Goal: Information Seeking & Learning: Learn about a topic

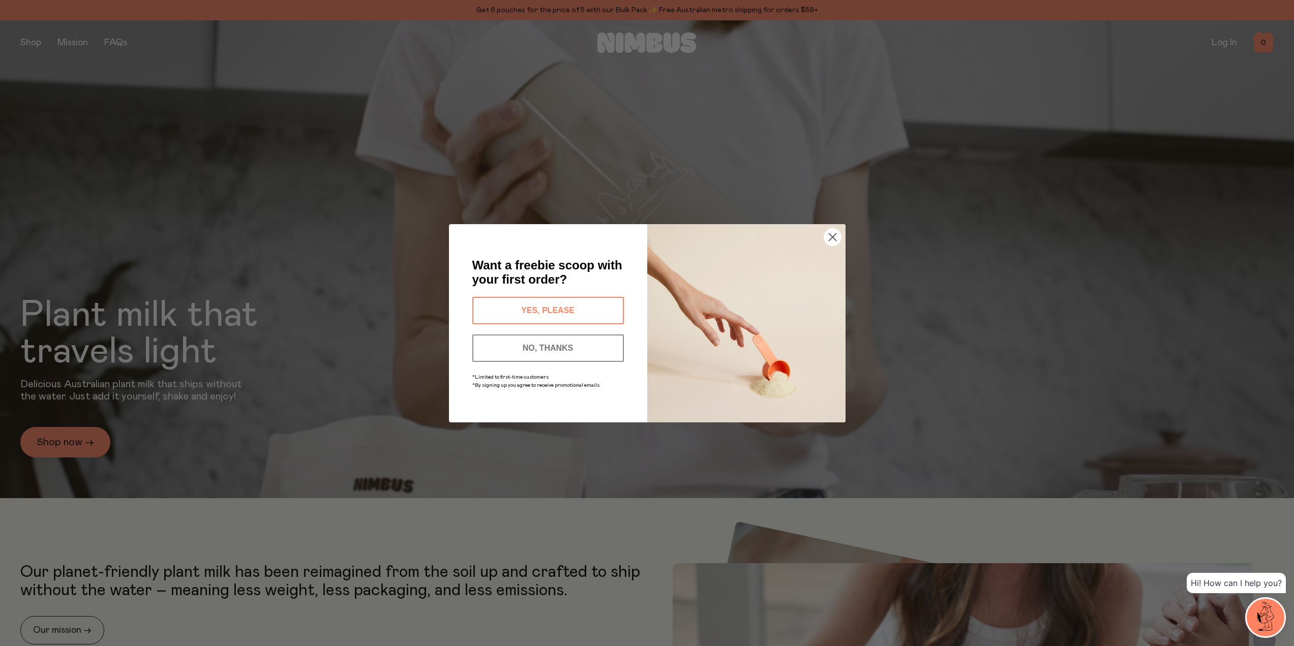
click at [832, 234] on circle "Close dialog" at bounding box center [832, 236] width 17 height 17
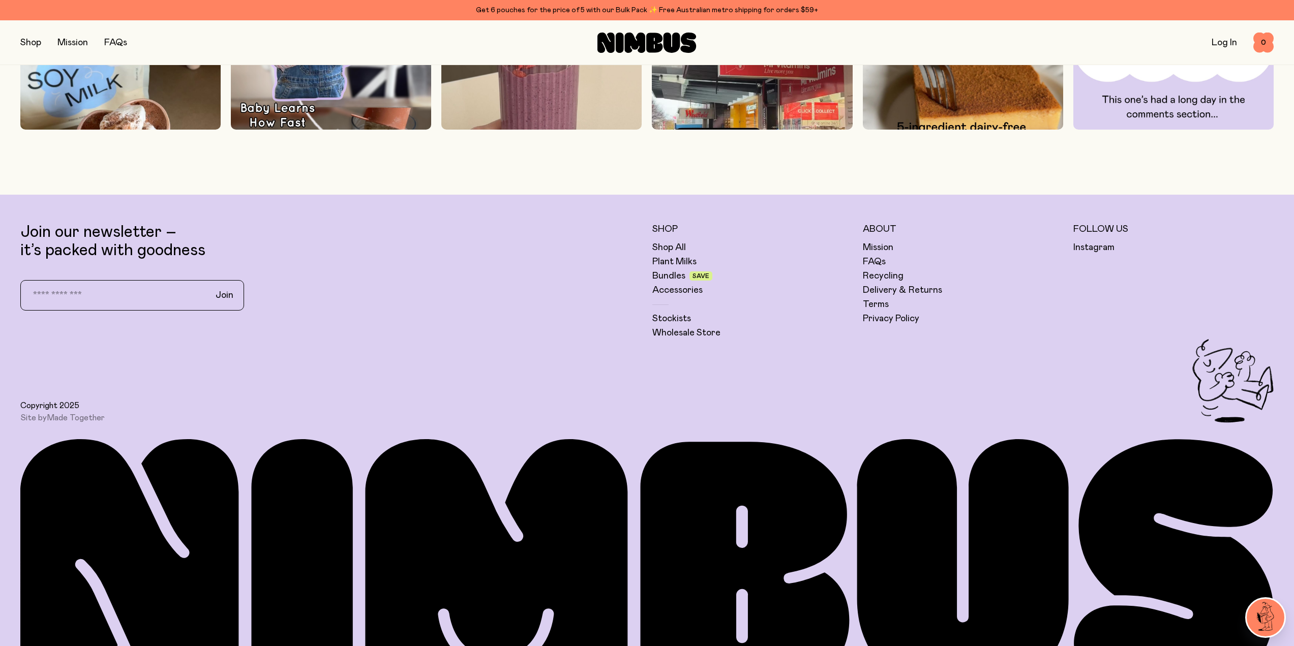
scroll to position [4078, 0]
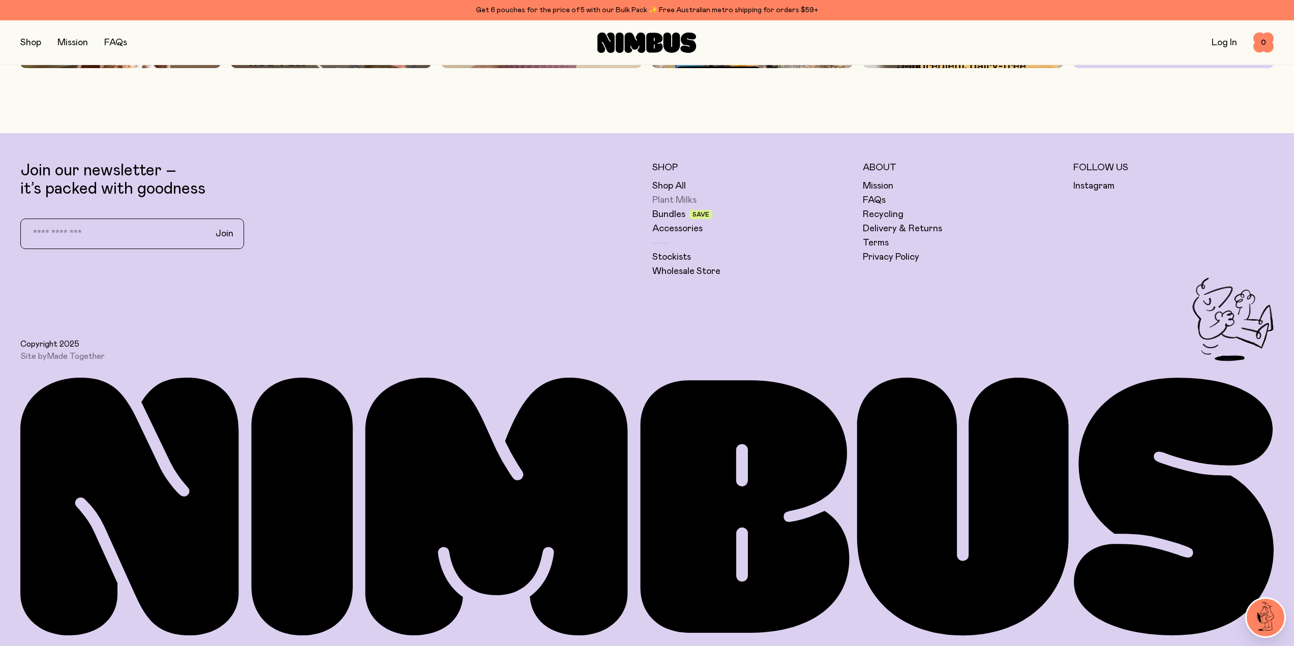
click at [669, 200] on link "Plant Milks" at bounding box center [674, 200] width 44 height 12
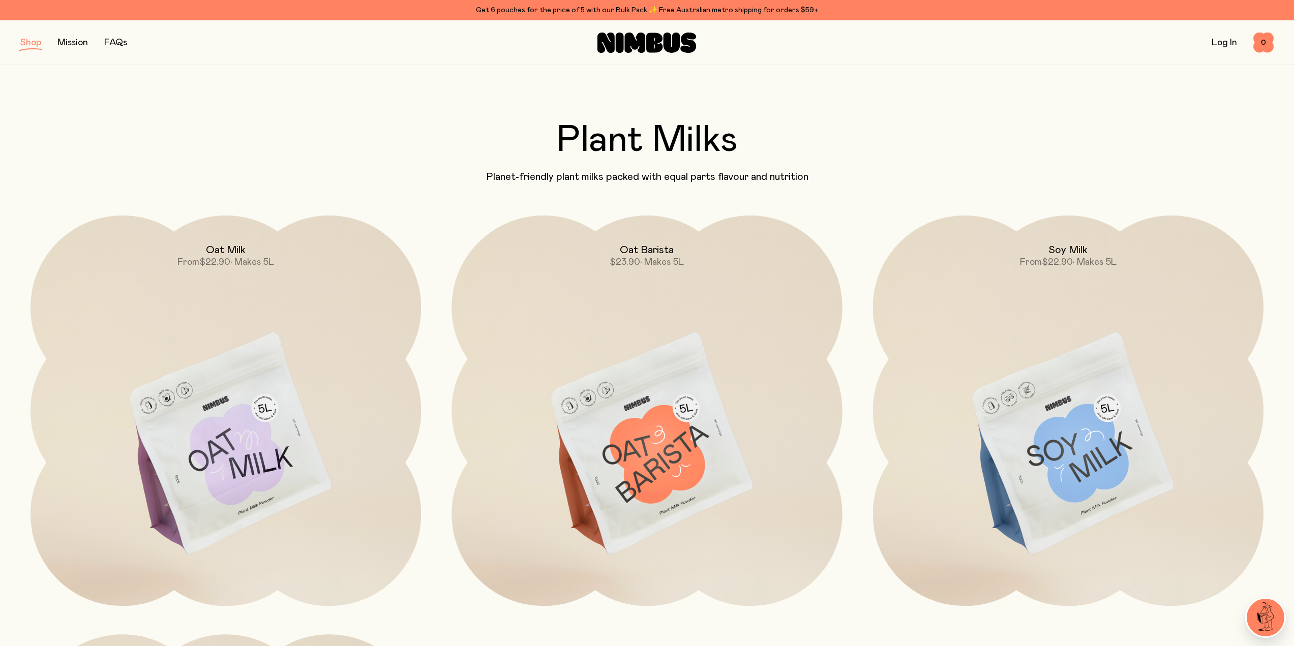
click at [253, 415] on img at bounding box center [226, 445] width 390 height 459
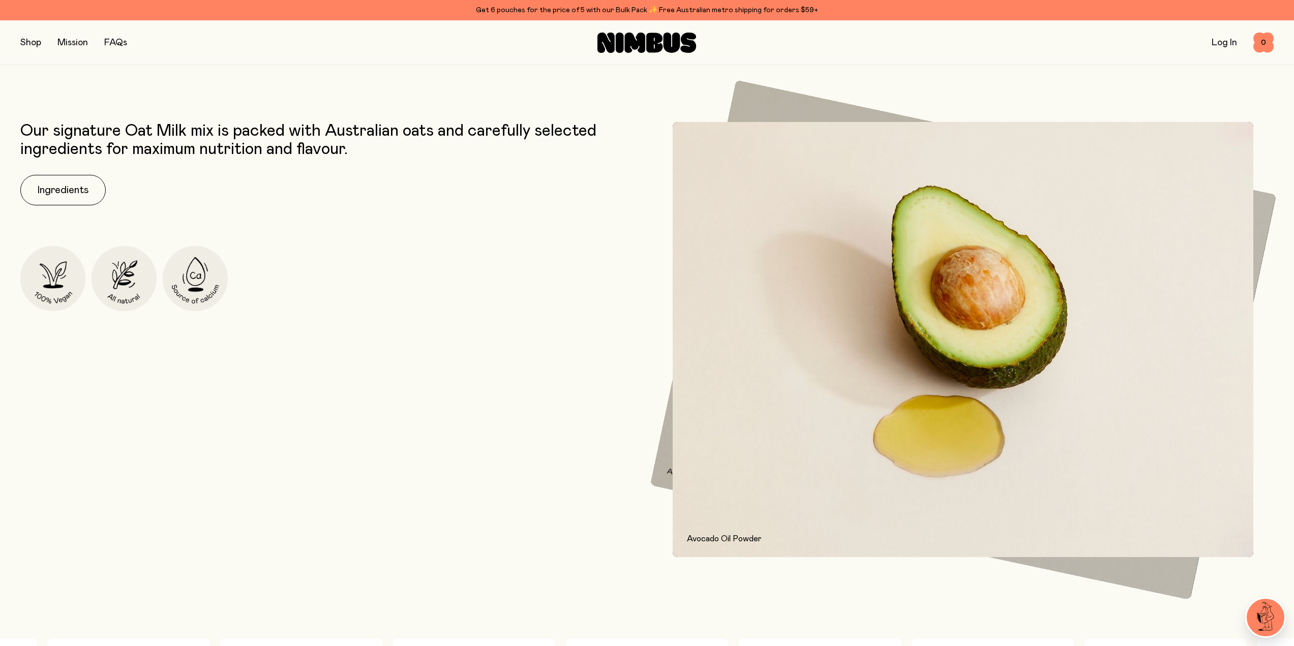
scroll to position [712, 0]
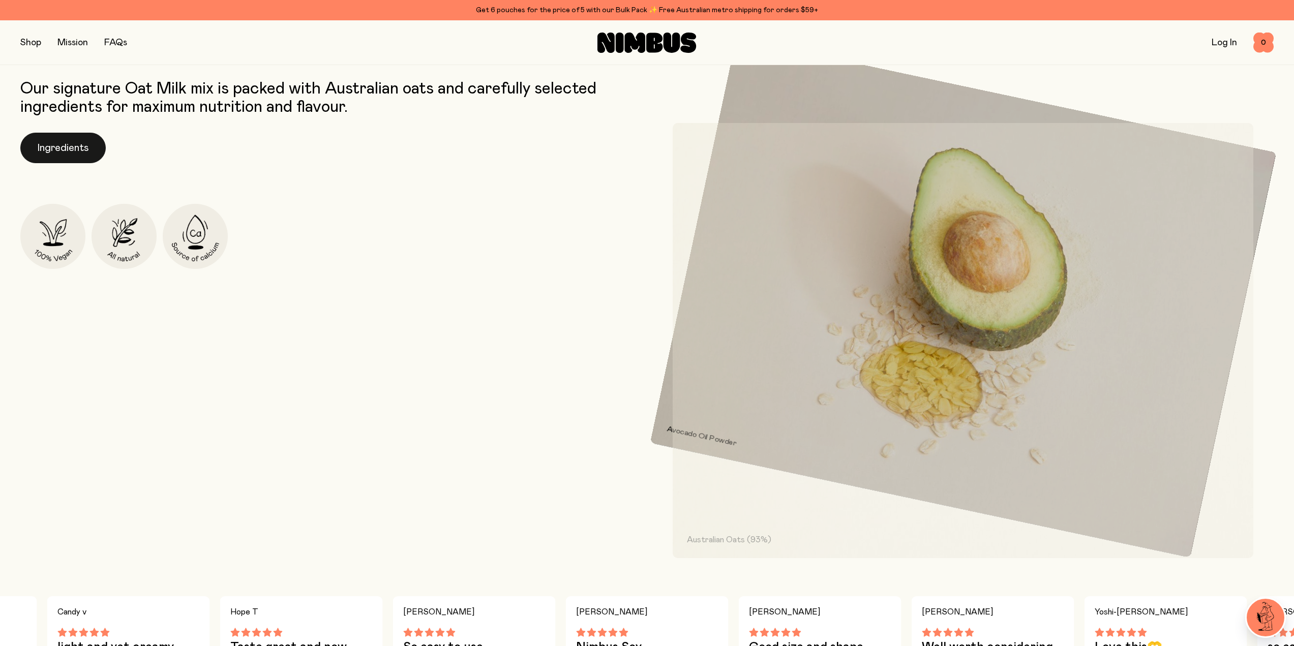
click at [82, 147] on button "Ingredients" at bounding box center [62, 148] width 85 height 31
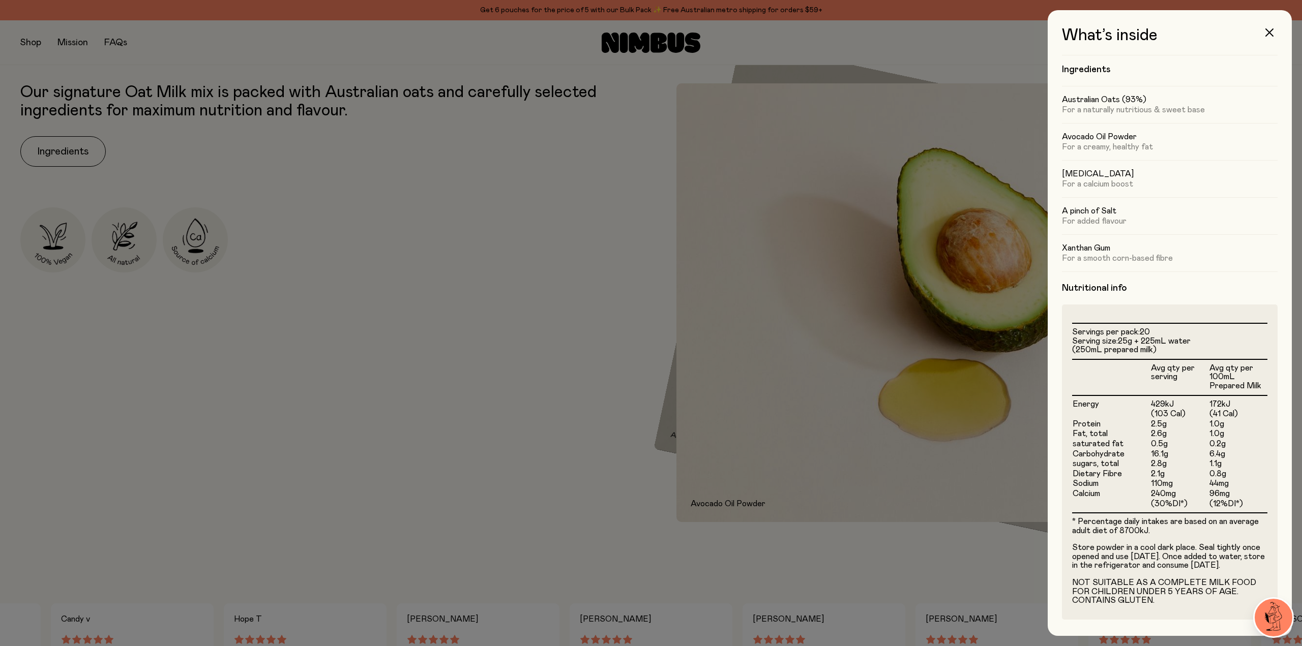
scroll to position [0, 0]
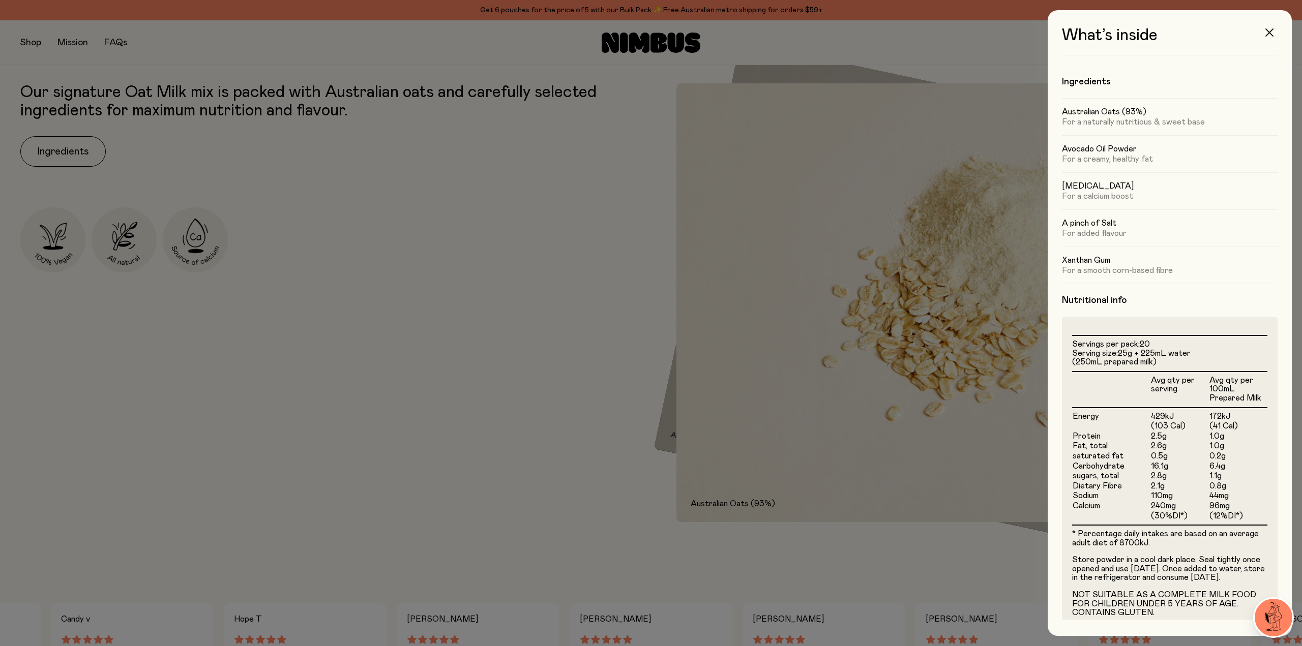
click at [1268, 32] on icon "button" at bounding box center [1269, 32] width 8 height 8
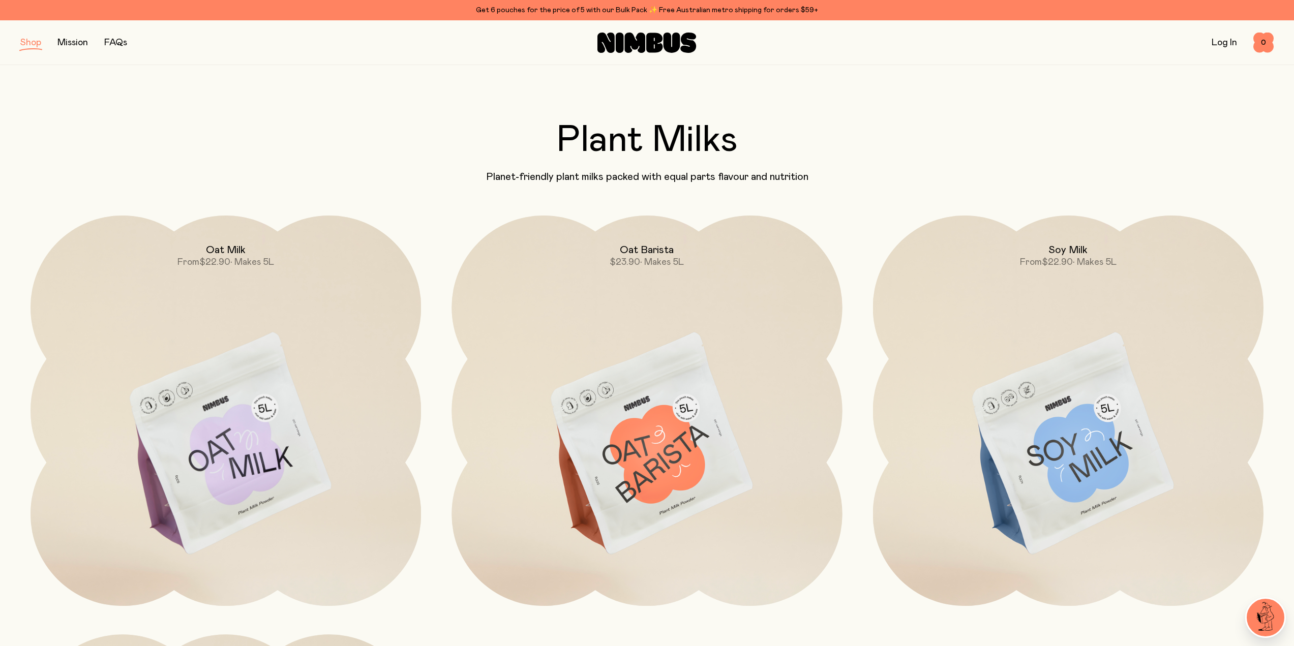
click at [648, 399] on img at bounding box center [646, 445] width 390 height 459
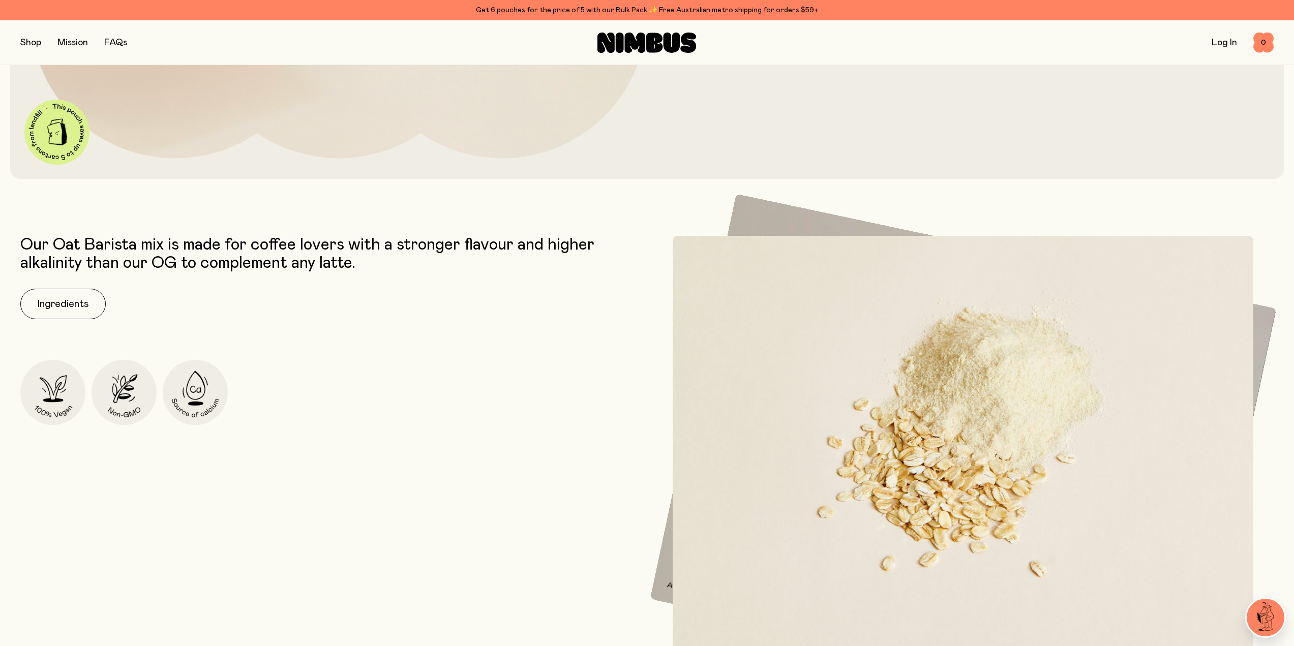
scroll to position [559, 0]
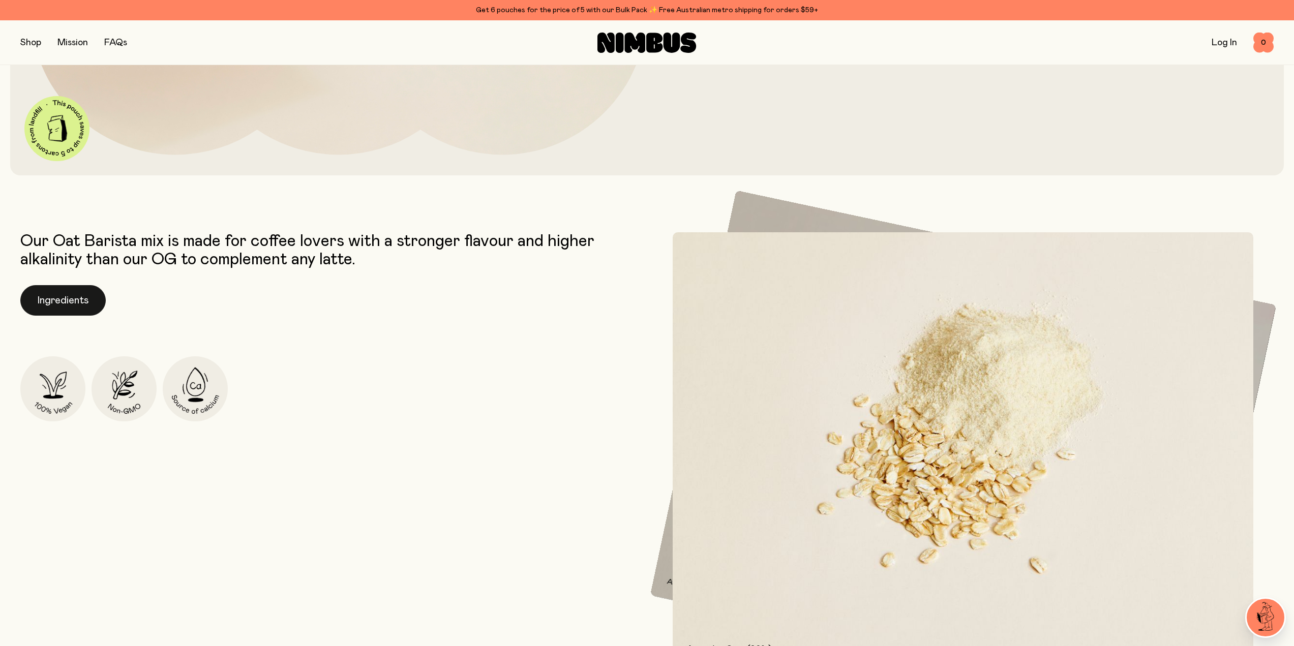
click at [94, 302] on button "Ingredients" at bounding box center [62, 300] width 85 height 31
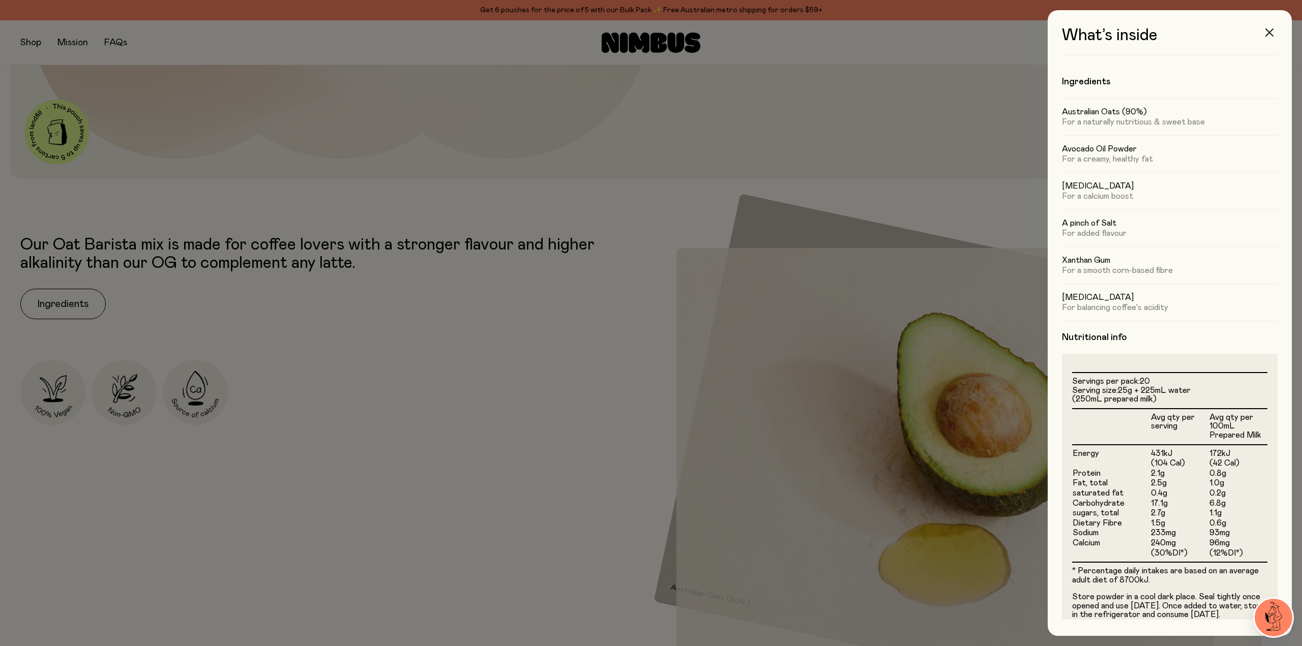
click at [1270, 29] on icon "button" at bounding box center [1269, 32] width 8 height 8
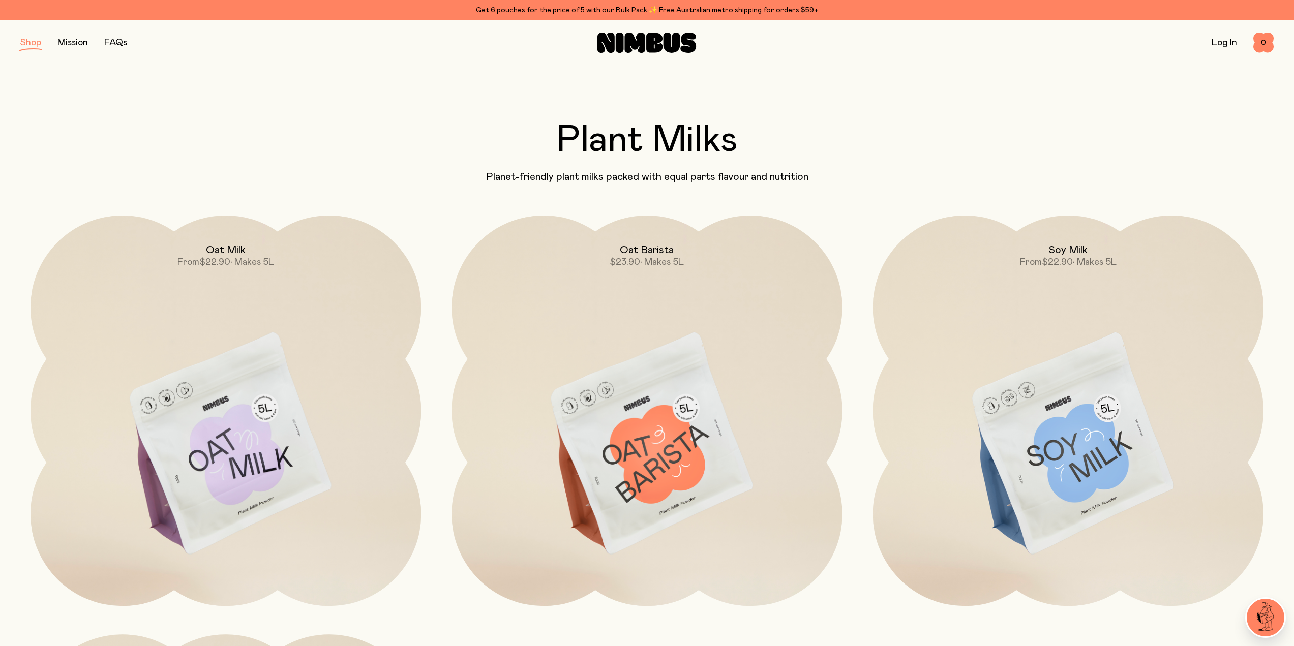
click at [1079, 348] on img at bounding box center [1068, 445] width 390 height 459
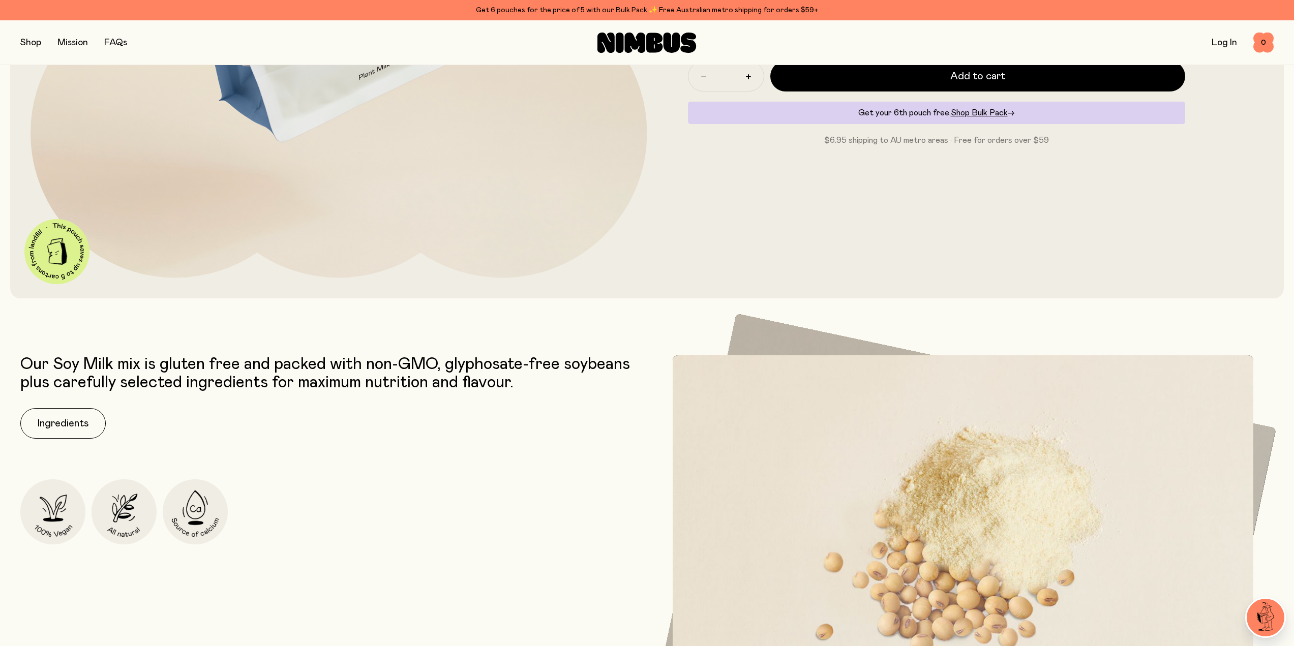
scroll to position [610, 0]
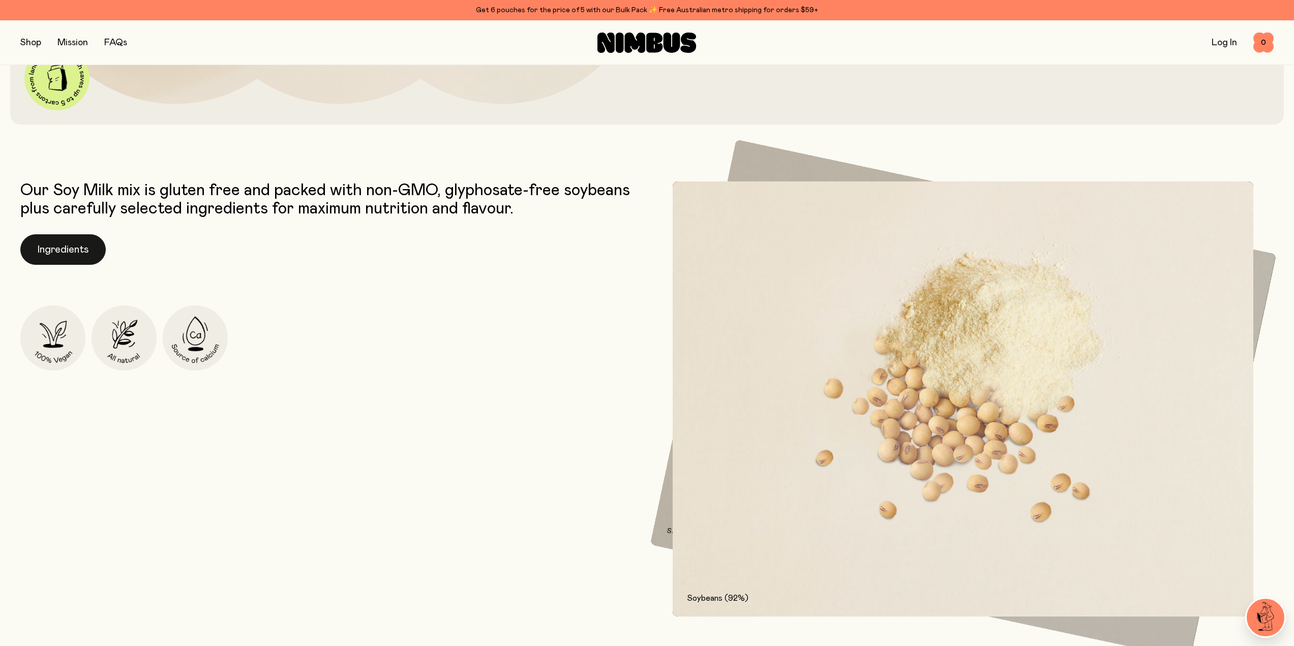
click at [83, 254] on button "Ingredients" at bounding box center [62, 249] width 85 height 31
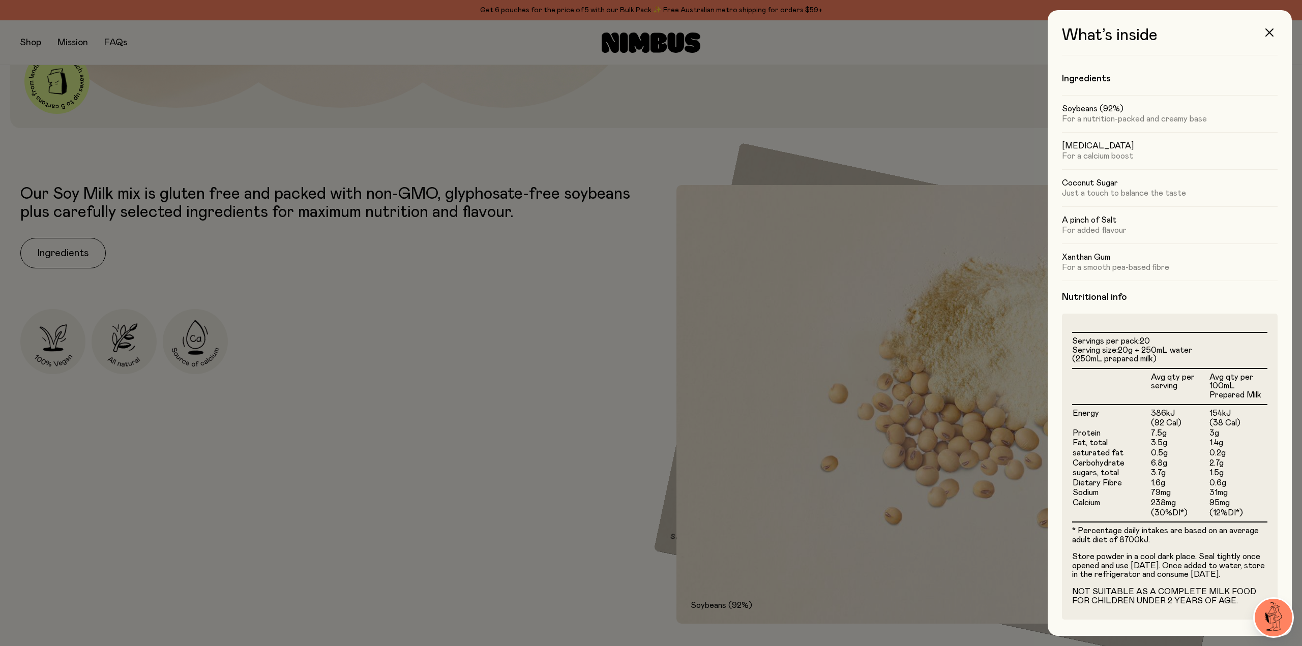
scroll to position [12, 0]
click at [1272, 31] on icon "button" at bounding box center [1269, 32] width 8 height 8
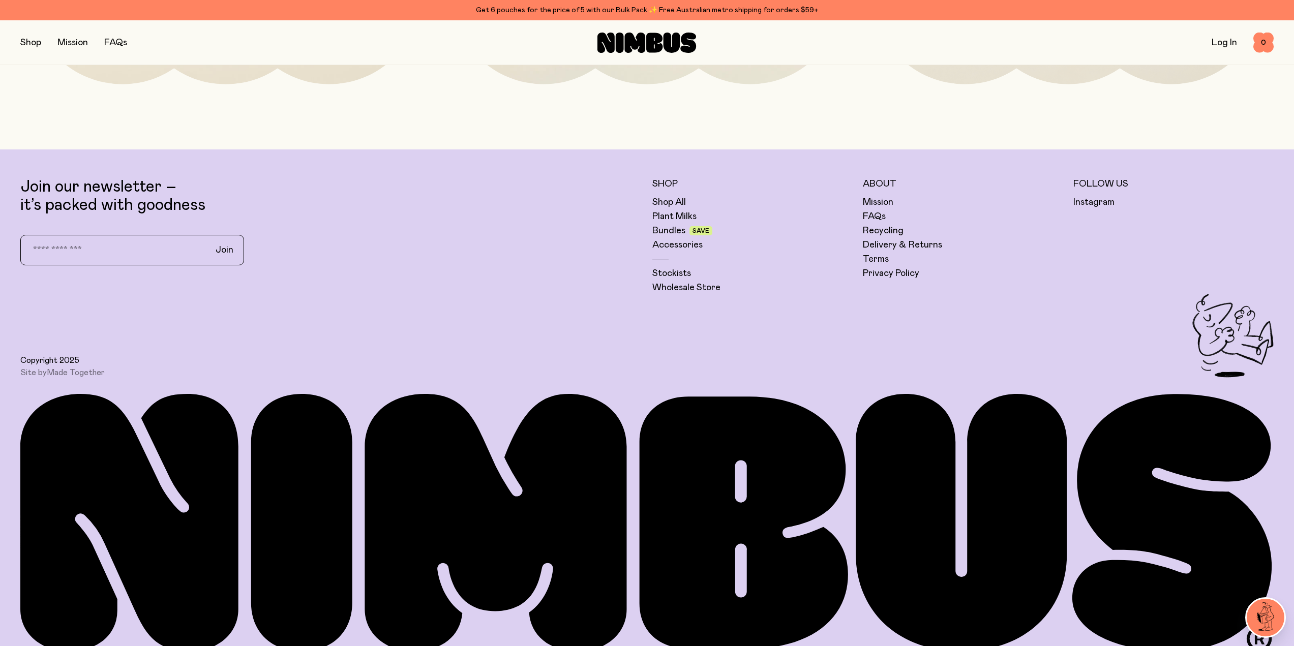
scroll to position [3555, 0]
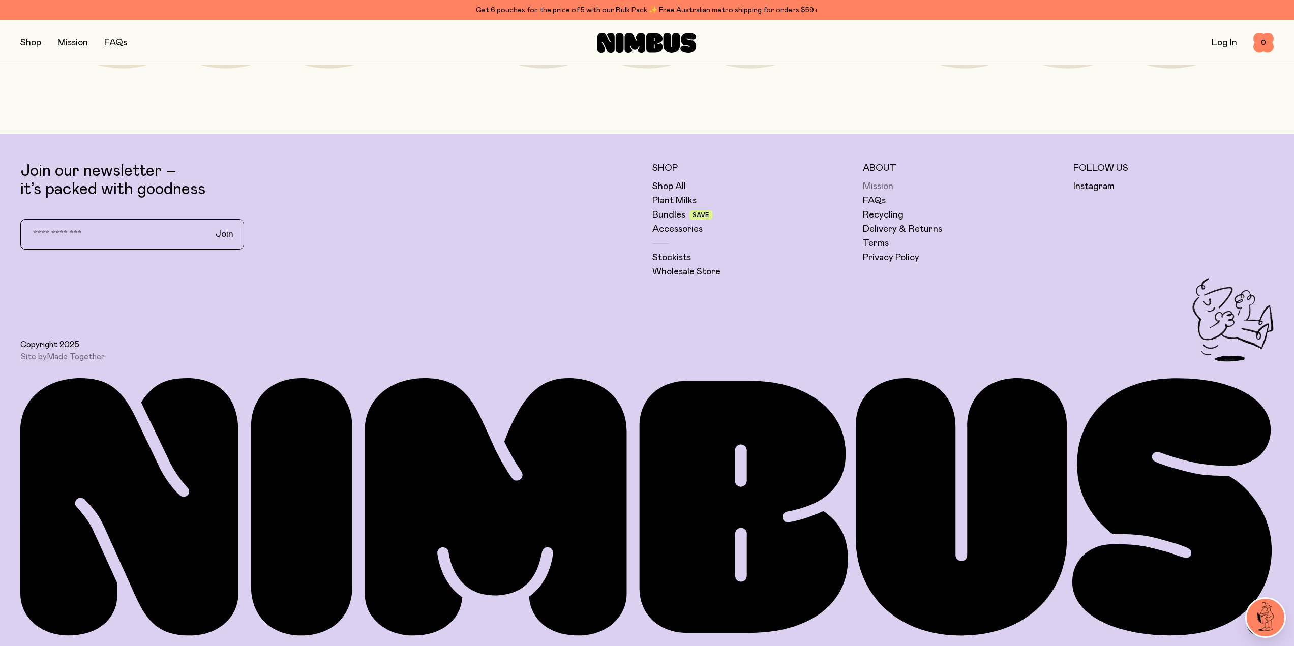
click at [876, 184] on link "Mission" at bounding box center [878, 186] width 31 height 12
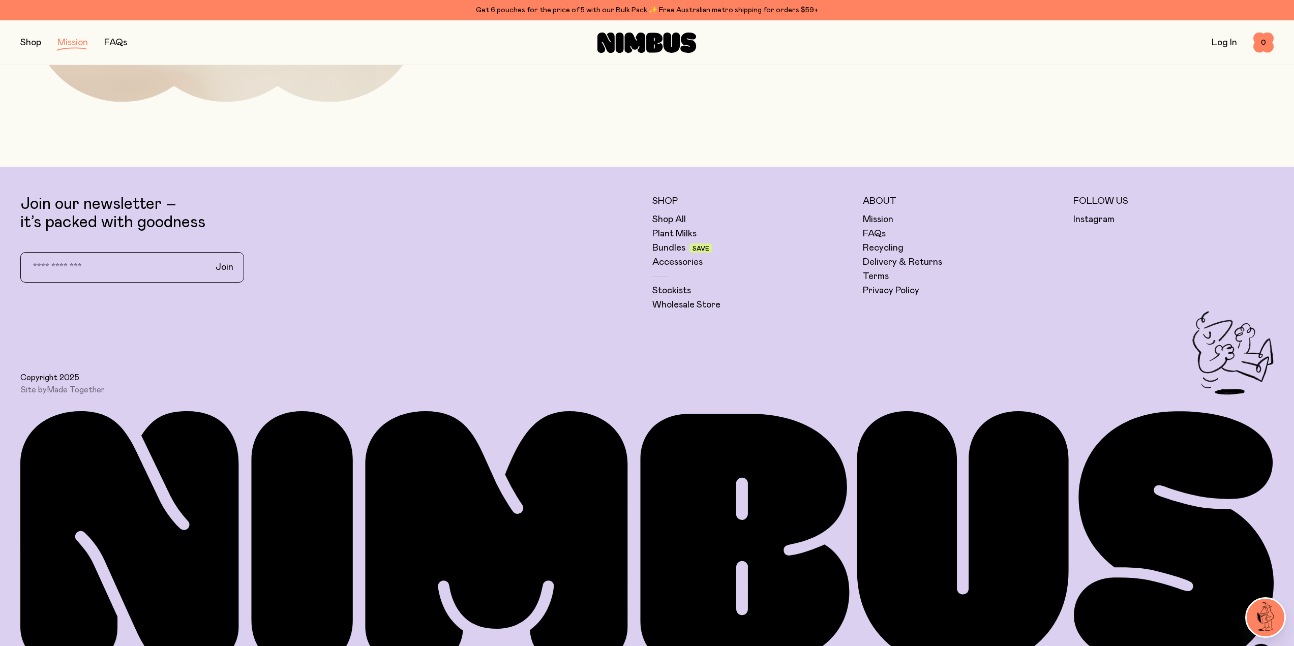
scroll to position [3099, 0]
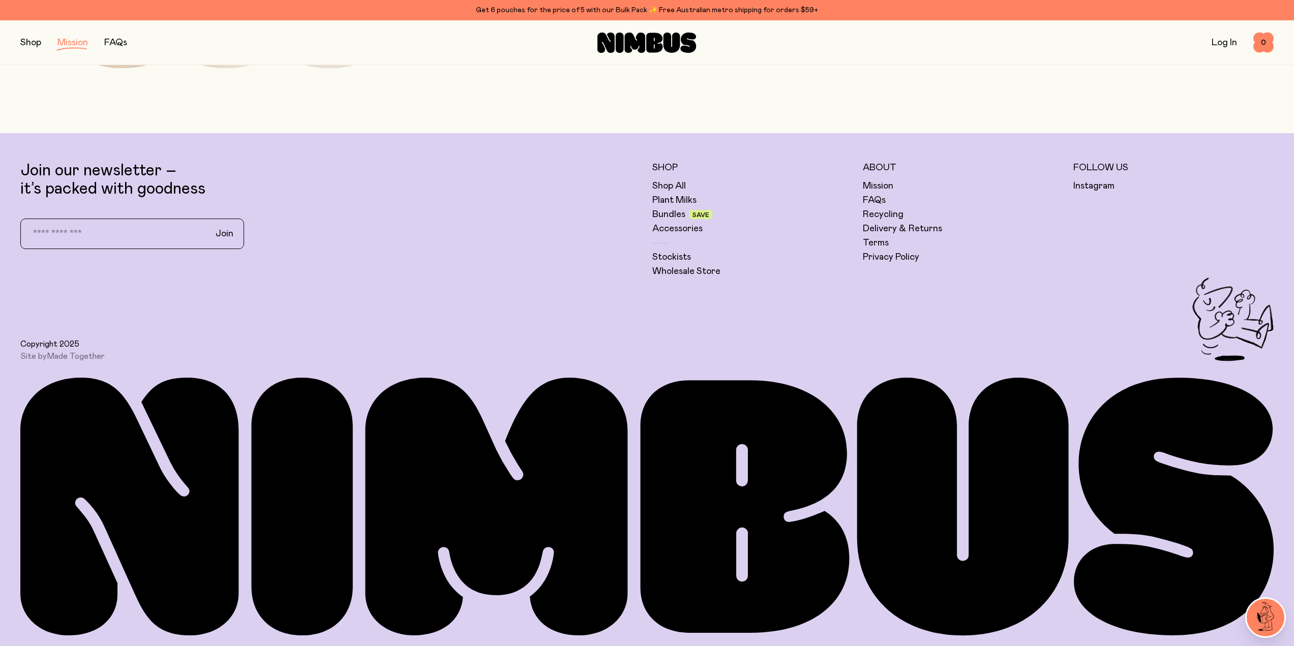
click at [1256, 610] on img at bounding box center [1266, 618] width 38 height 38
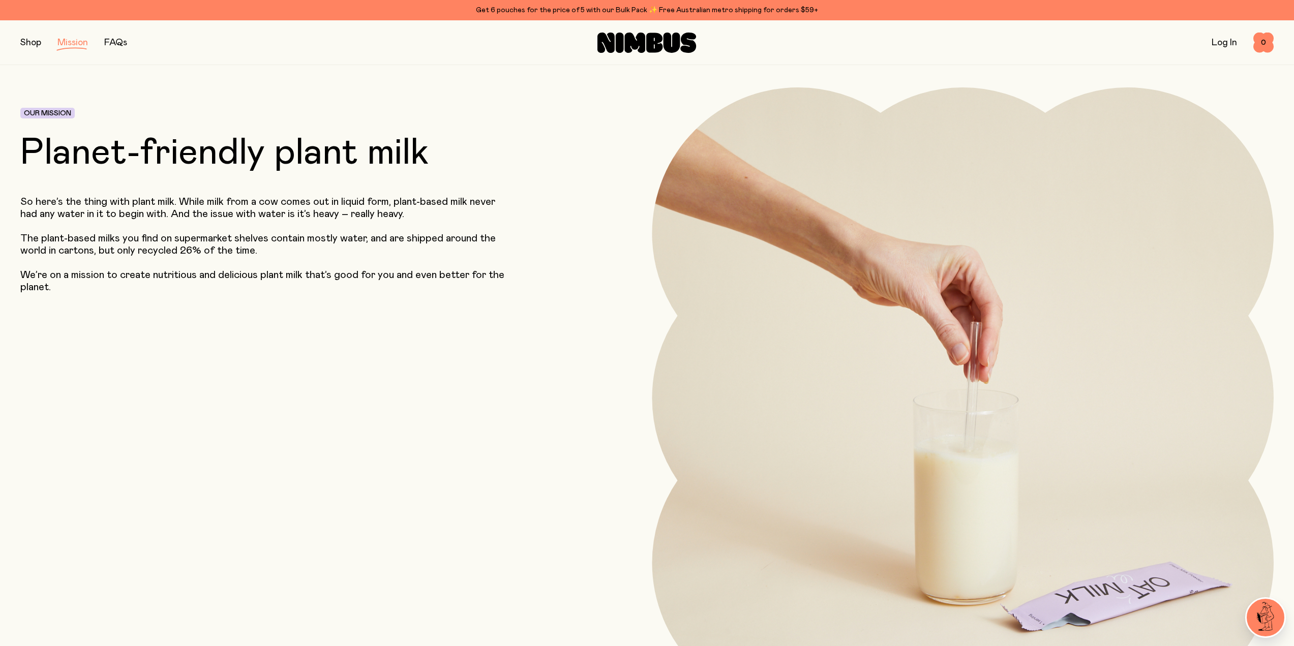
scroll to position [0, 0]
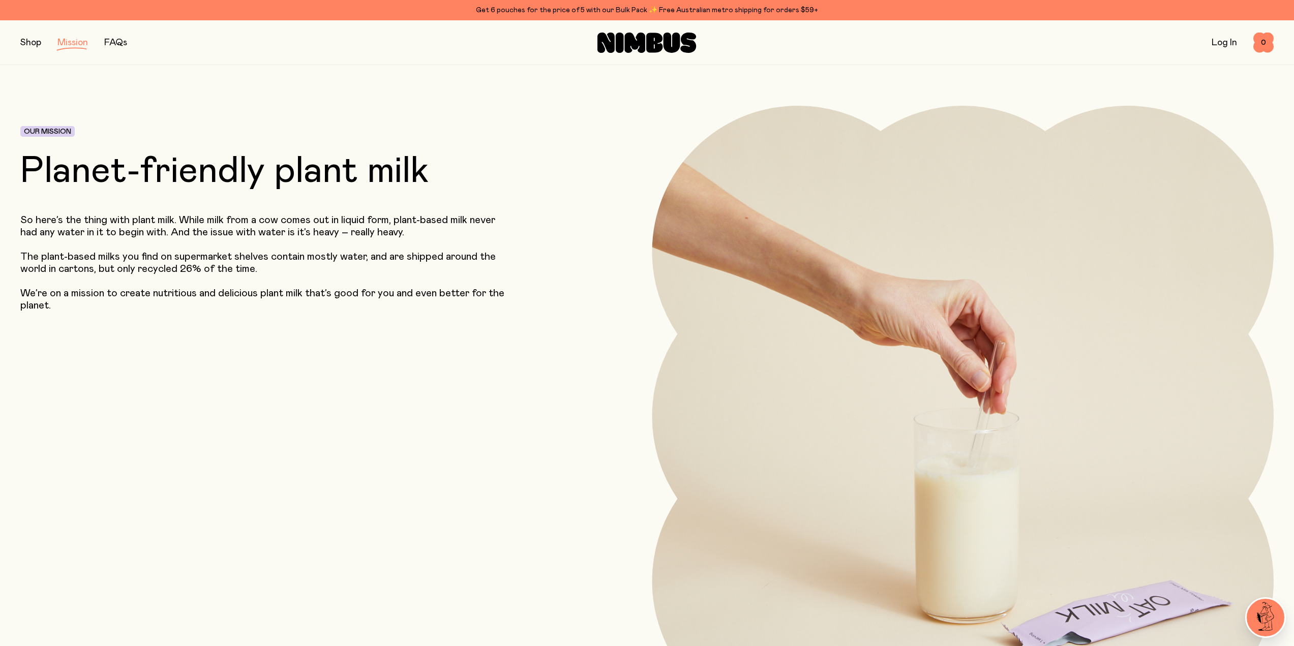
click at [120, 39] on link "FAQs" at bounding box center [115, 42] width 23 height 9
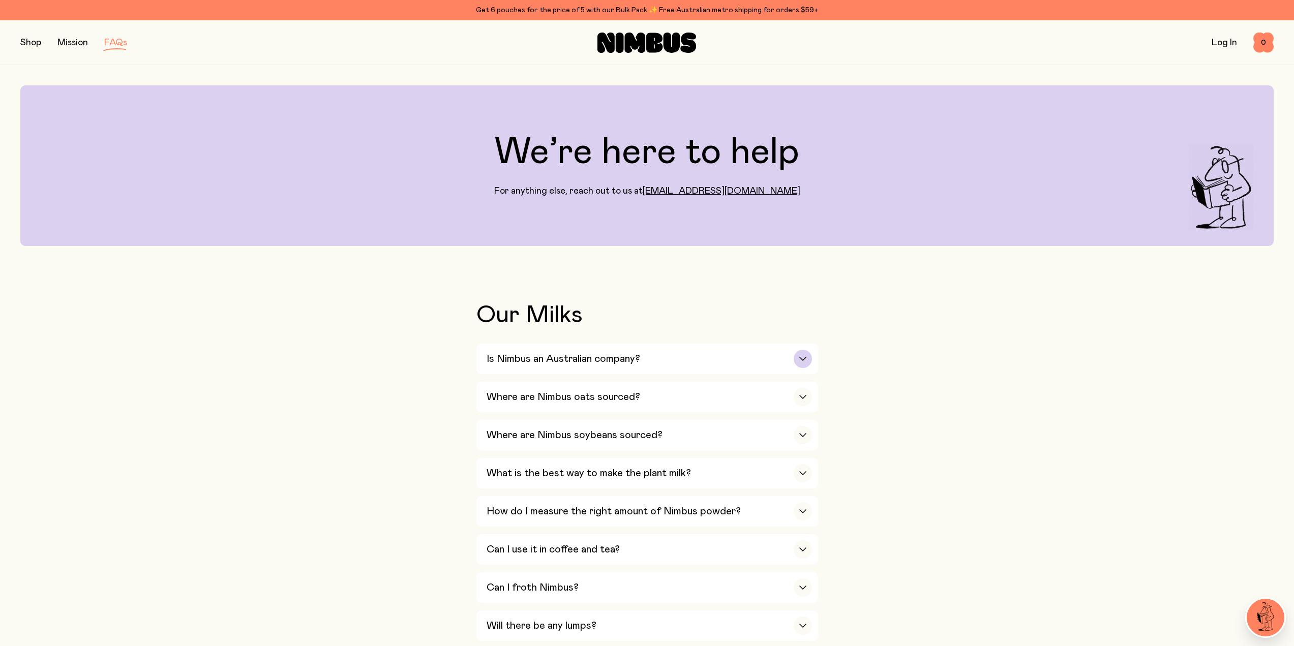
click at [801, 358] on icon "button" at bounding box center [803, 359] width 8 height 4
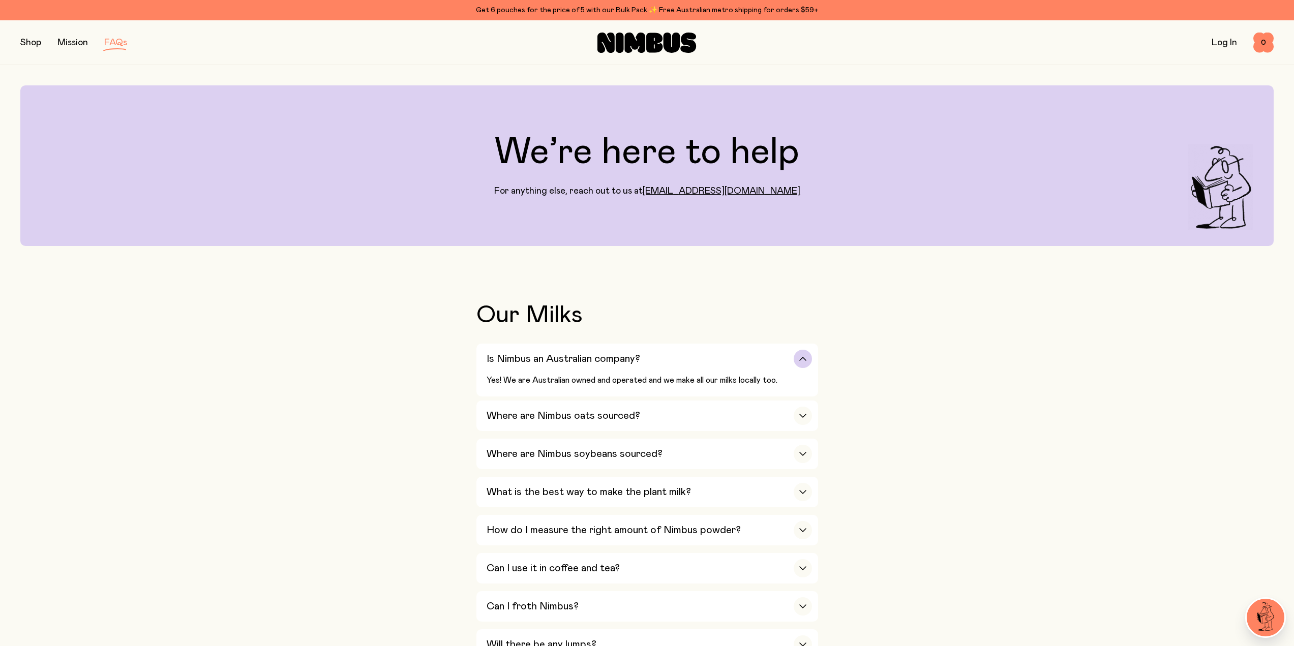
click at [806, 359] on icon "button" at bounding box center [803, 359] width 8 height 4
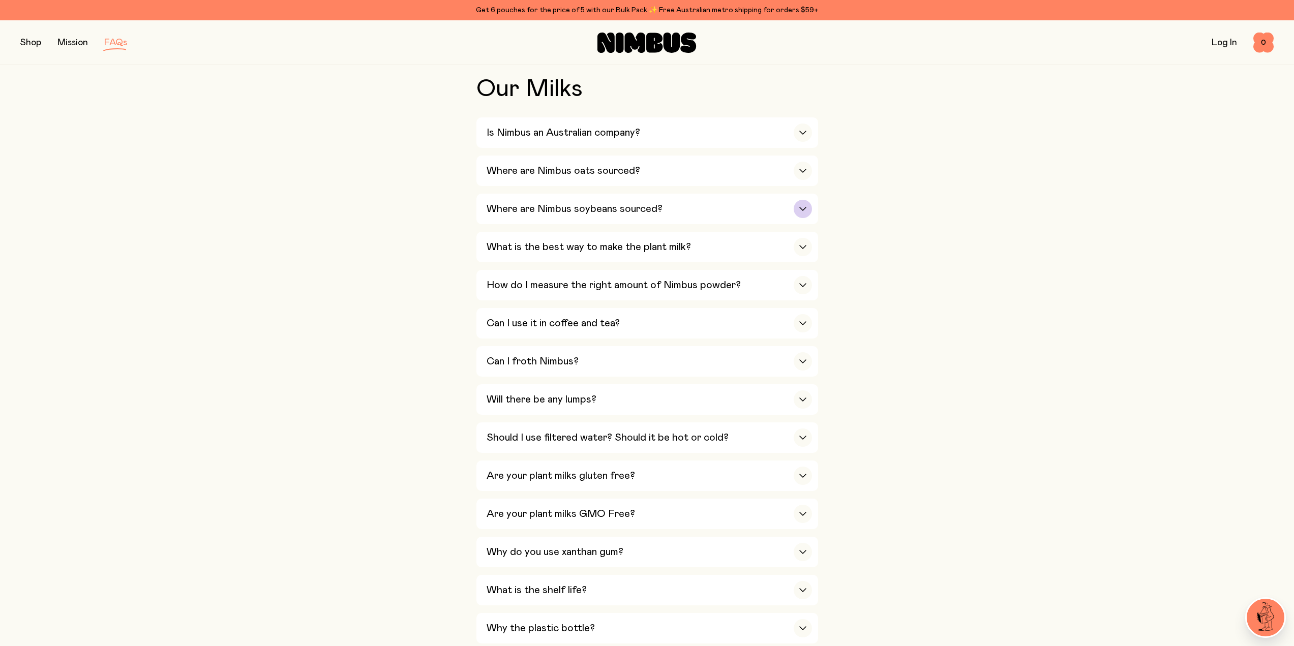
scroll to position [254, 0]
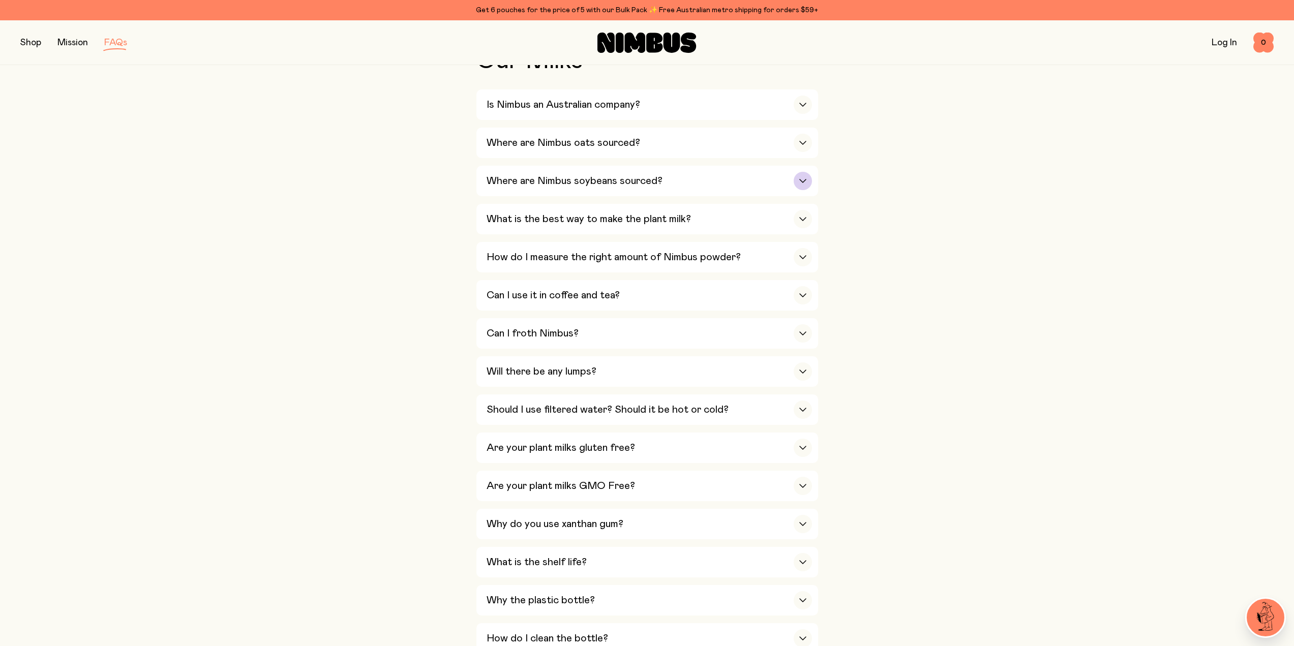
click at [805, 177] on div "button" at bounding box center [803, 181] width 18 height 18
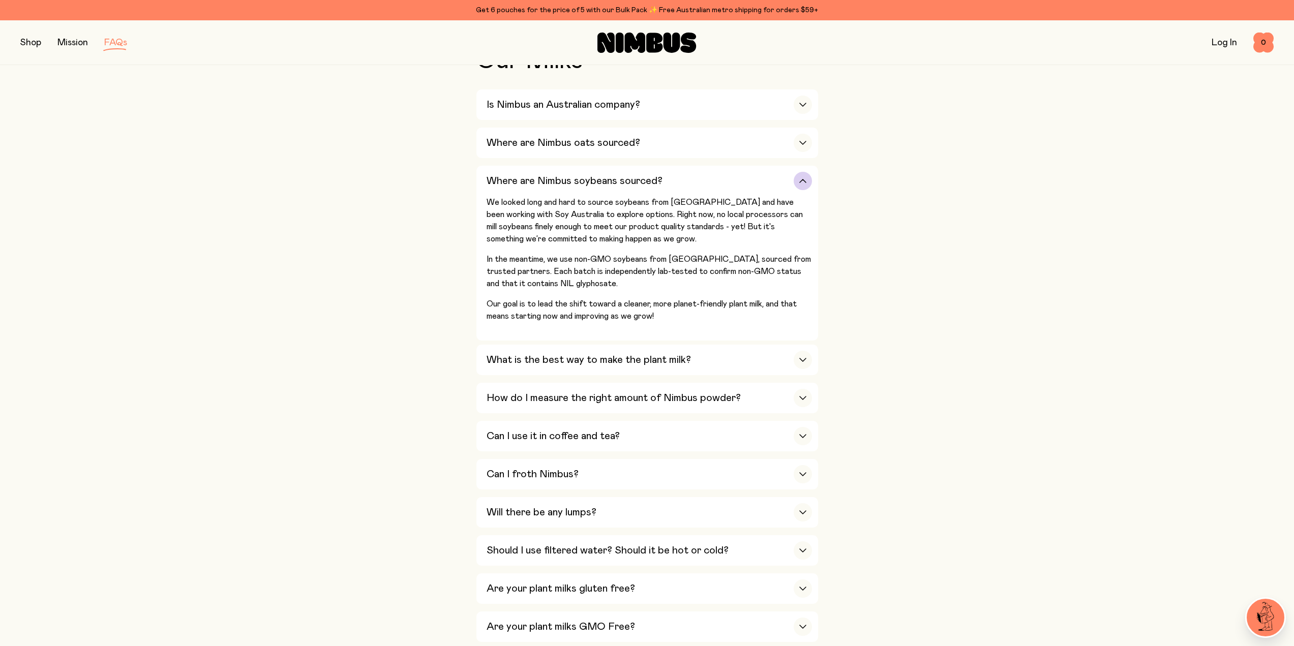
click at [805, 179] on icon "button" at bounding box center [803, 181] width 8 height 4
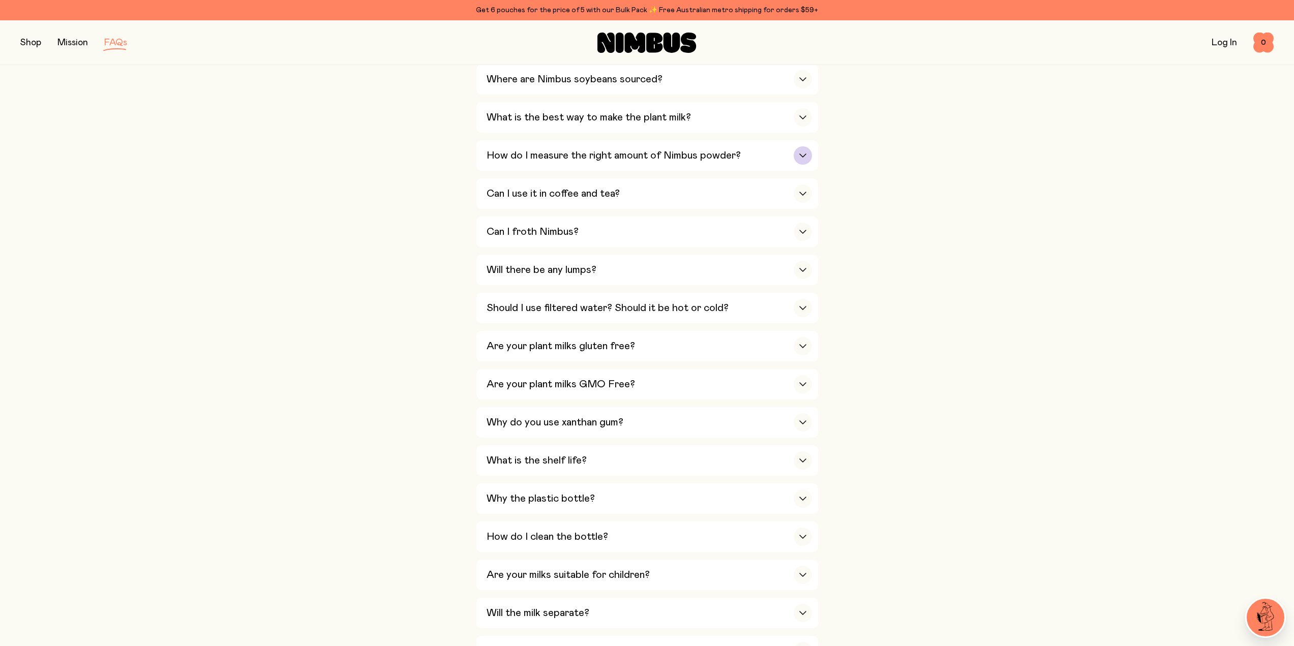
scroll to position [407, 0]
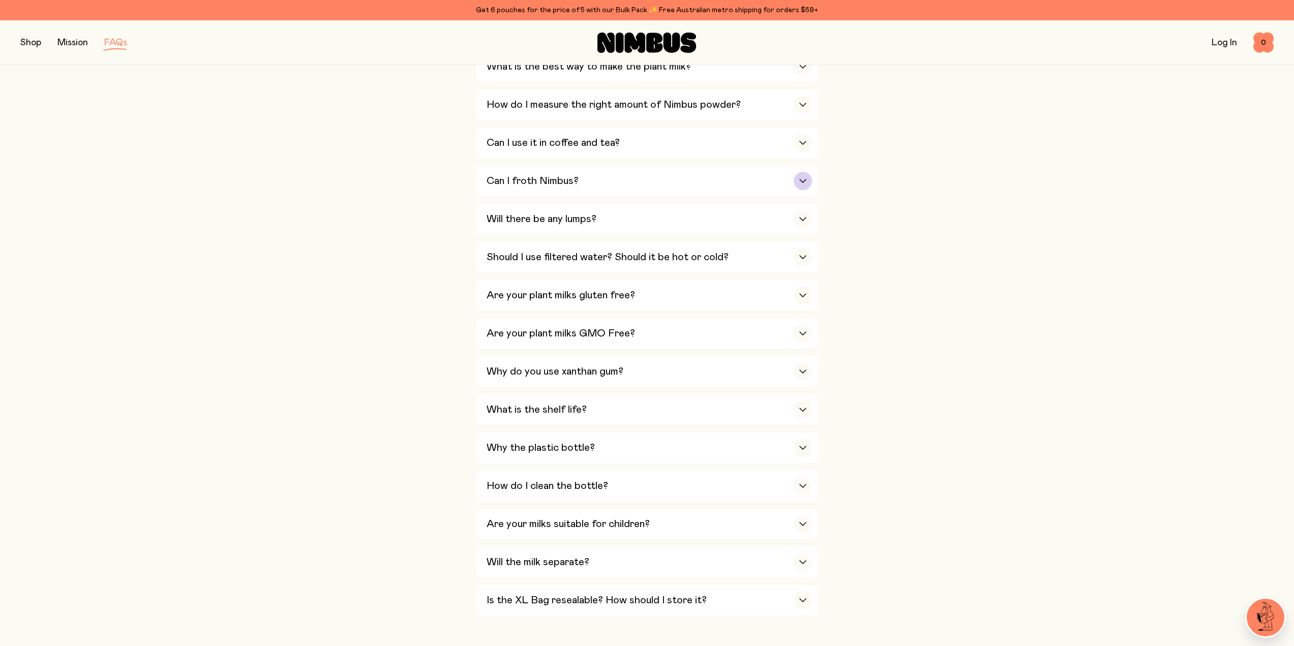
click at [800, 179] on icon "button" at bounding box center [803, 181] width 8 height 4
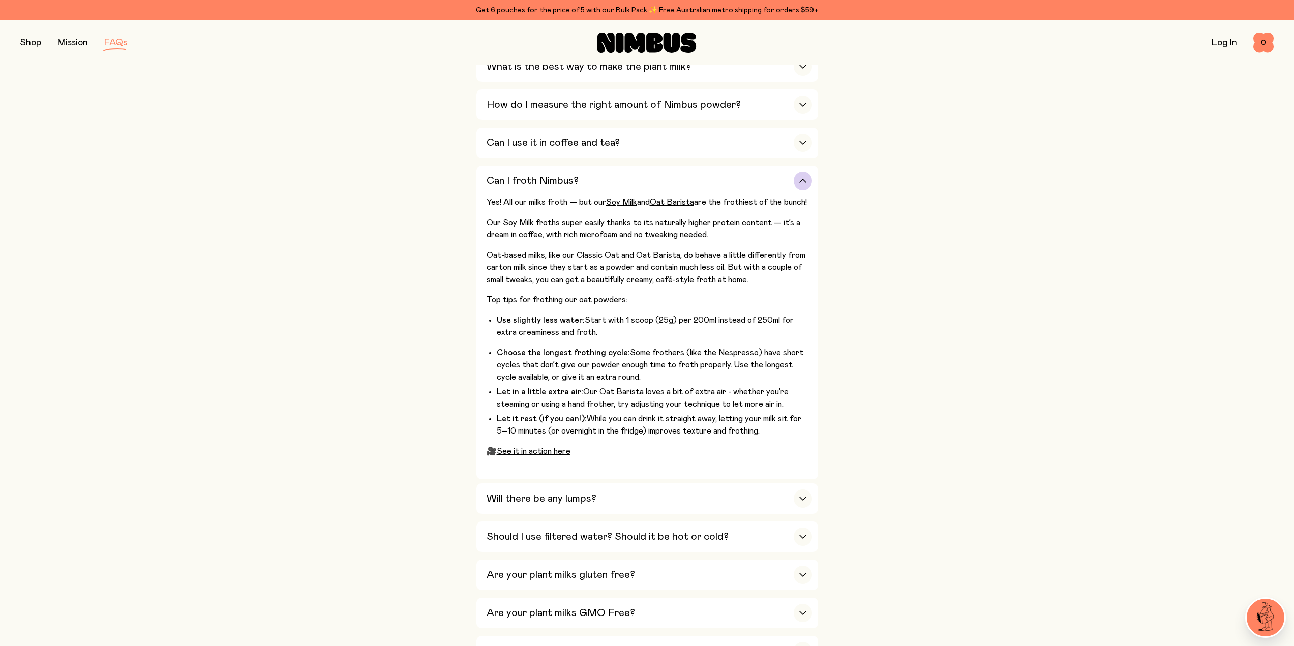
click at [800, 179] on icon "button" at bounding box center [803, 181] width 8 height 4
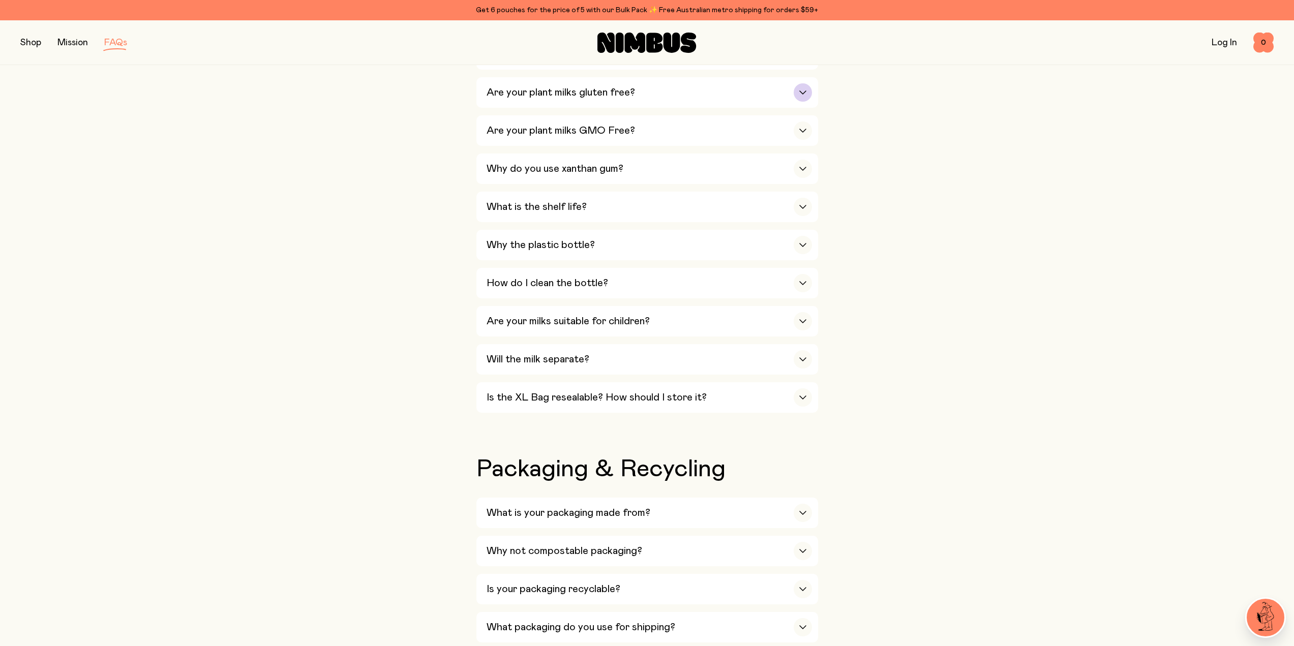
scroll to position [610, 0]
click at [804, 167] on icon "button" at bounding box center [803, 168] width 6 height 3
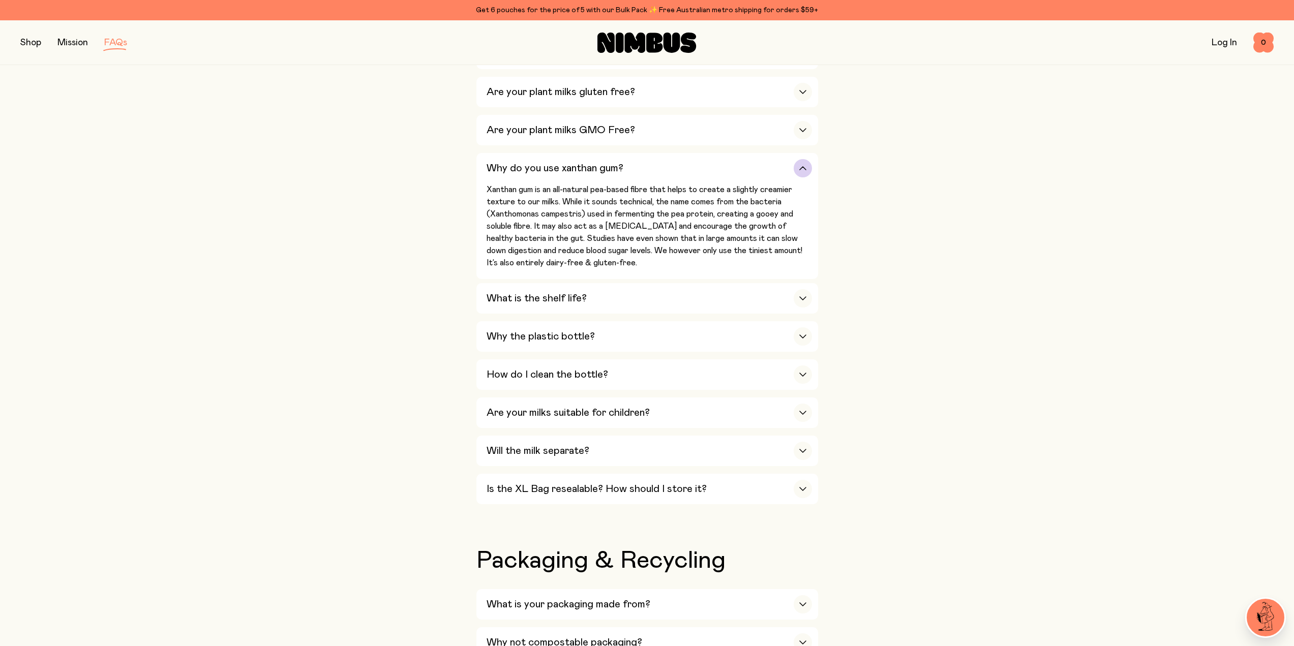
click at [803, 166] on icon "button" at bounding box center [803, 168] width 8 height 4
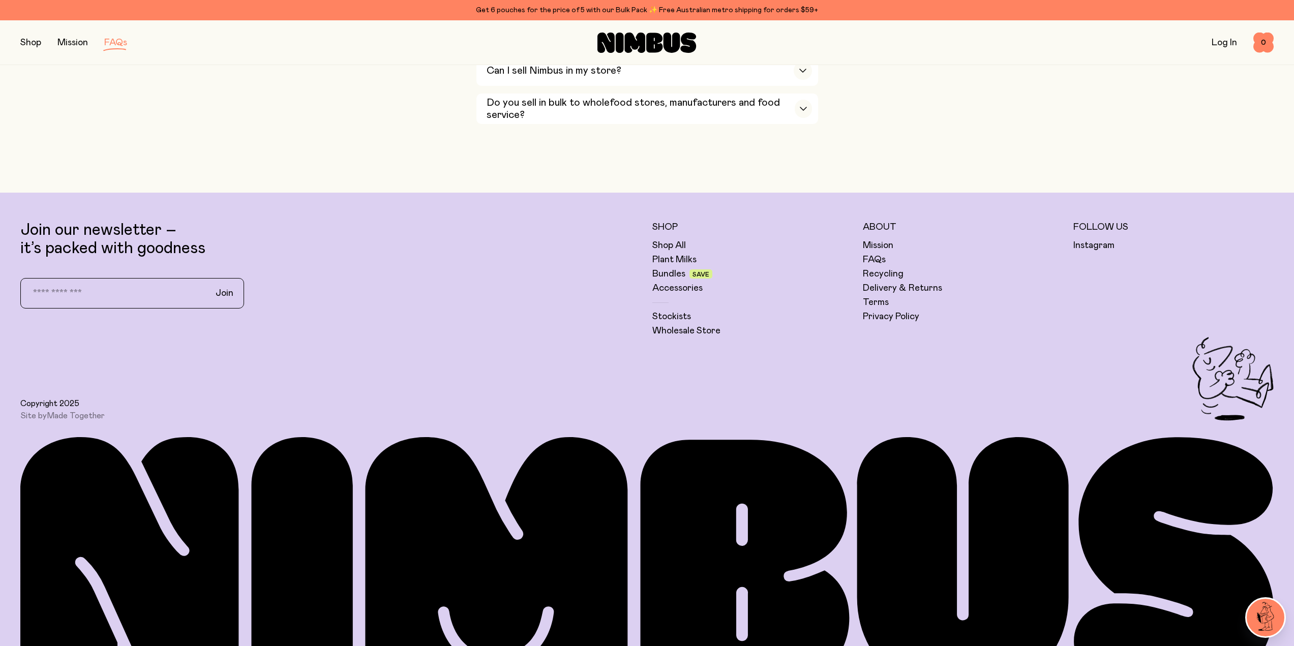
scroll to position [1935, 0]
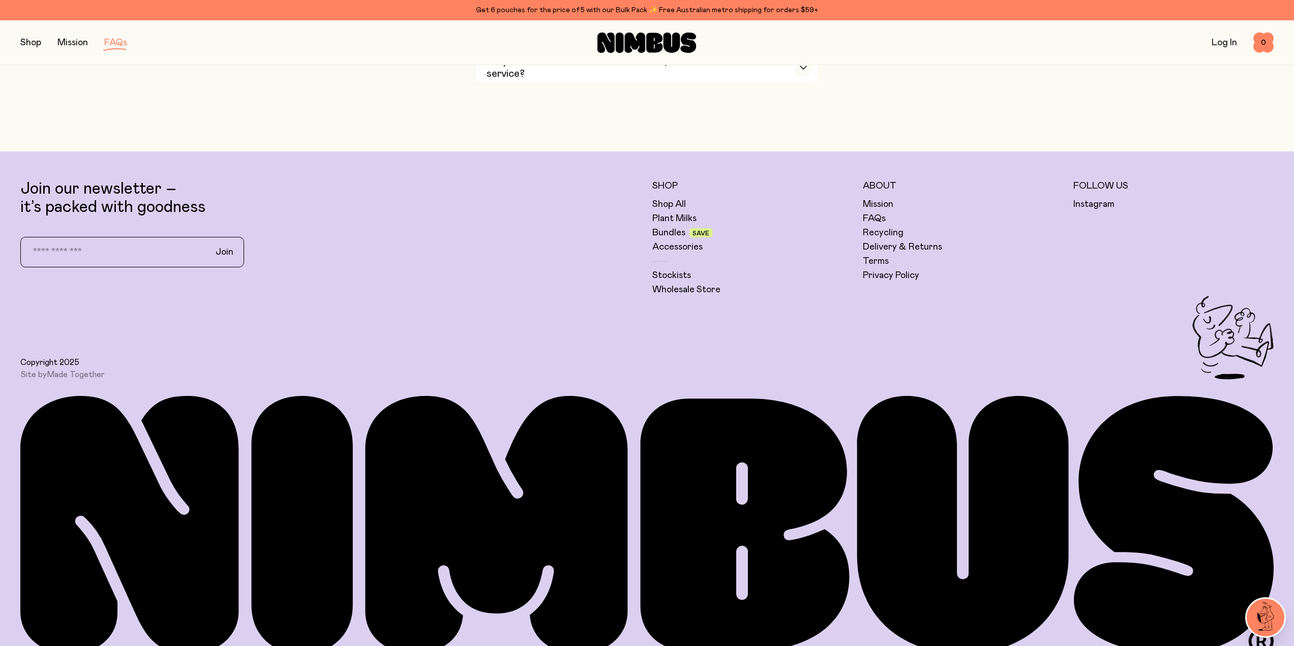
click at [633, 36] on icon at bounding box center [635, 43] width 21 height 20
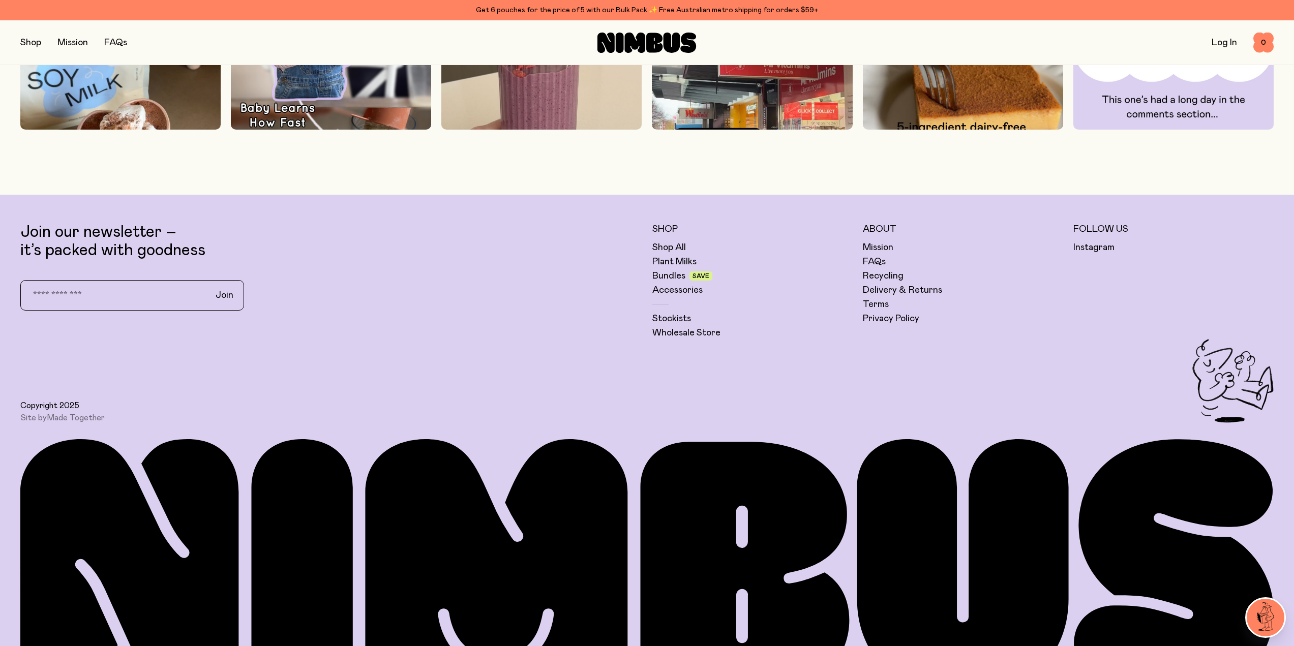
scroll to position [4078, 0]
